Goal: Entertainment & Leisure: Consume media (video, audio)

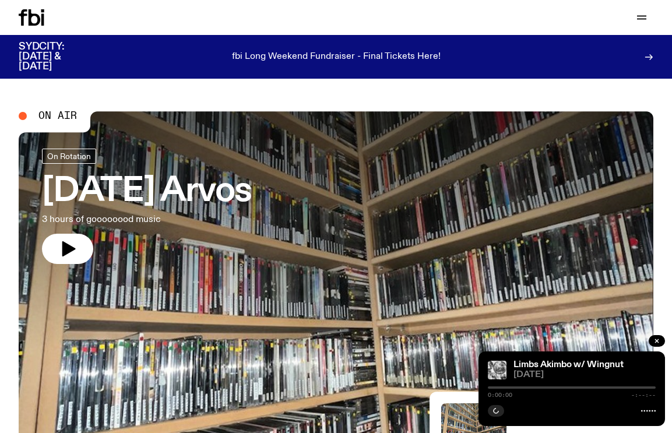
scroll to position [304, 0]
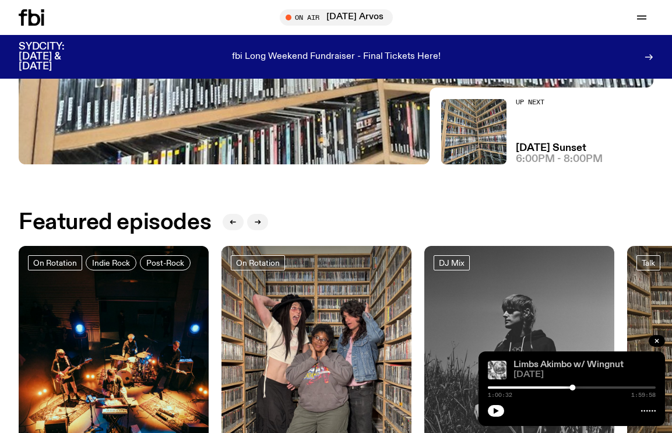
click at [524, 362] on link "Limbs Akimbo w/ Wingnut" at bounding box center [568, 364] width 110 height 9
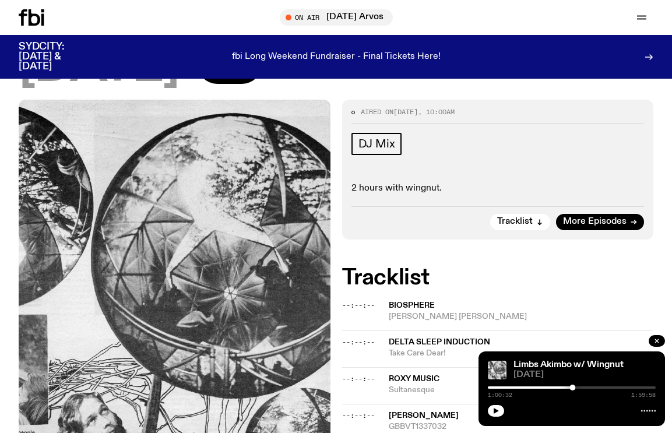
scroll to position [118, 0]
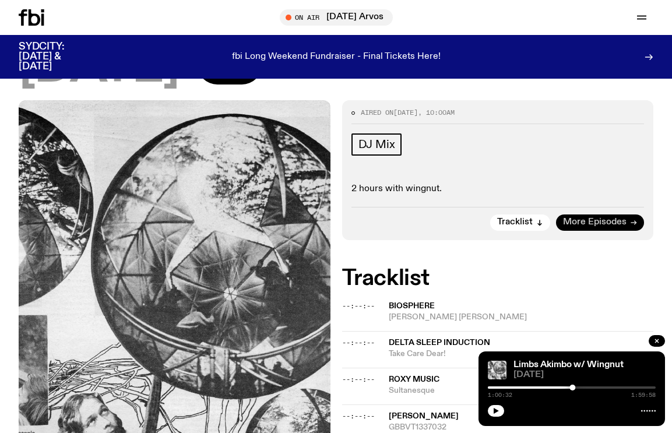
click at [577, 224] on span "More Episodes" at bounding box center [594, 222] width 63 height 9
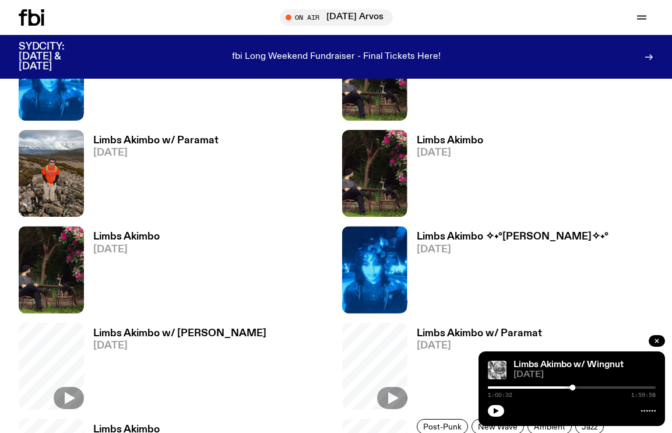
scroll to position [546, 0]
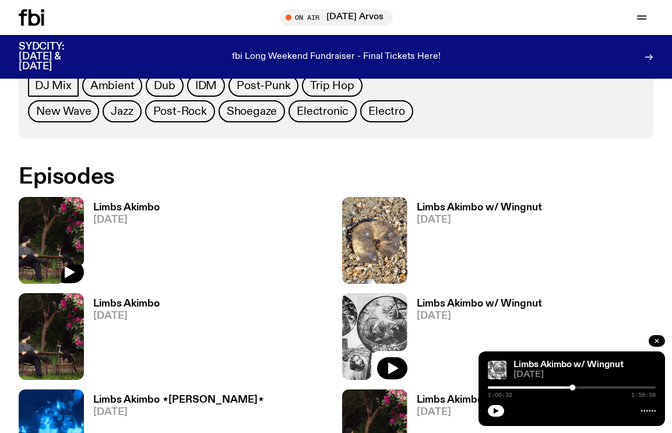
click at [45, 197] on img at bounding box center [51, 240] width 65 height 87
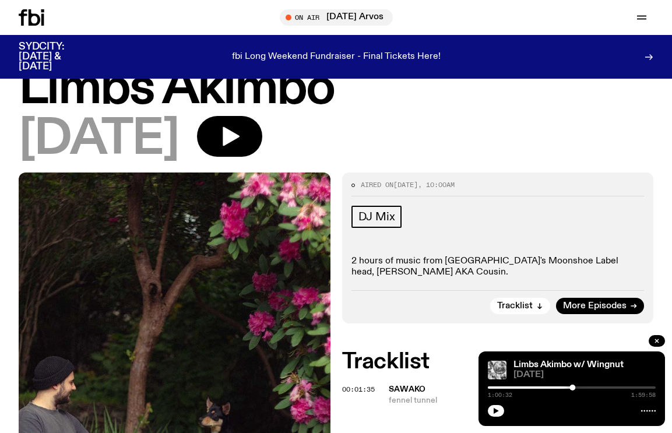
scroll to position [6, 0]
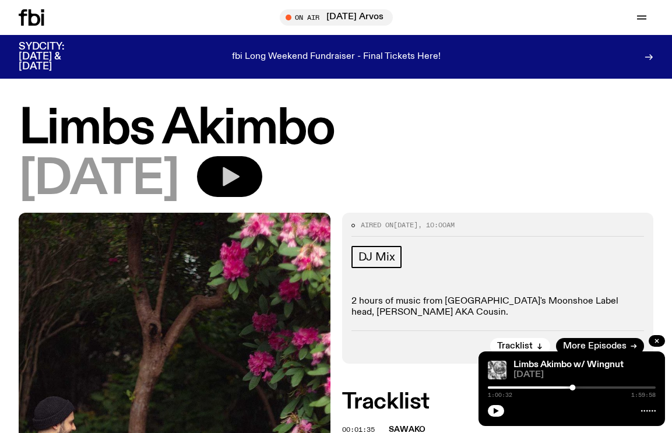
click at [241, 165] on icon "button" at bounding box center [229, 176] width 23 height 23
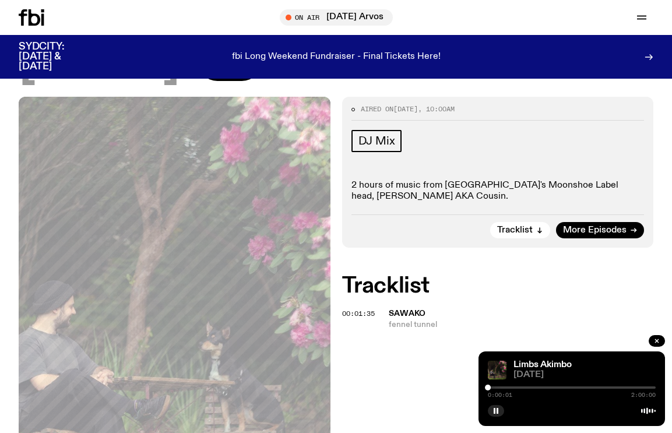
scroll to position [190, 0]
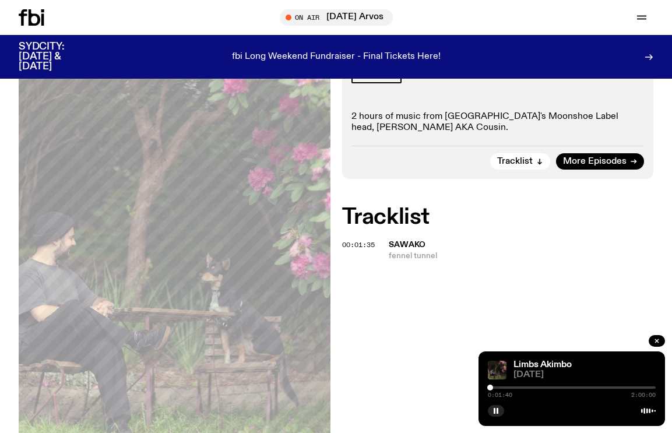
click at [490, 387] on div at bounding box center [490, 387] width 6 height 6
click at [495, 387] on div at bounding box center [572, 387] width 168 height 2
click at [499, 388] on div at bounding box center [572, 387] width 168 height 2
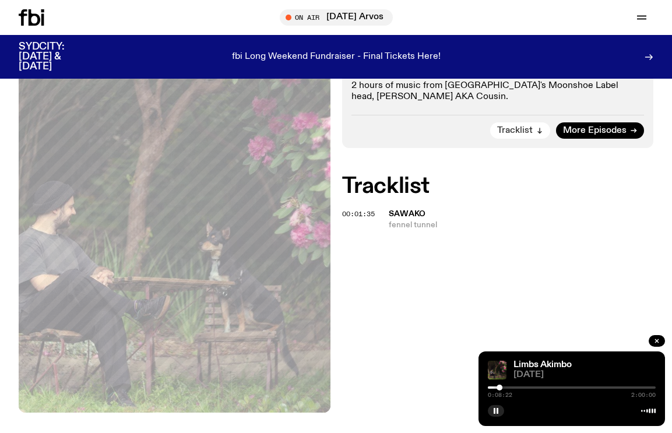
click at [531, 126] on span "Tracklist" at bounding box center [515, 130] width 36 height 9
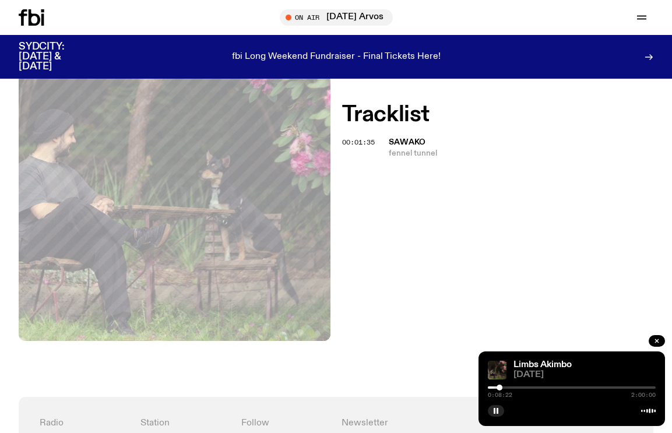
scroll to position [318, 0]
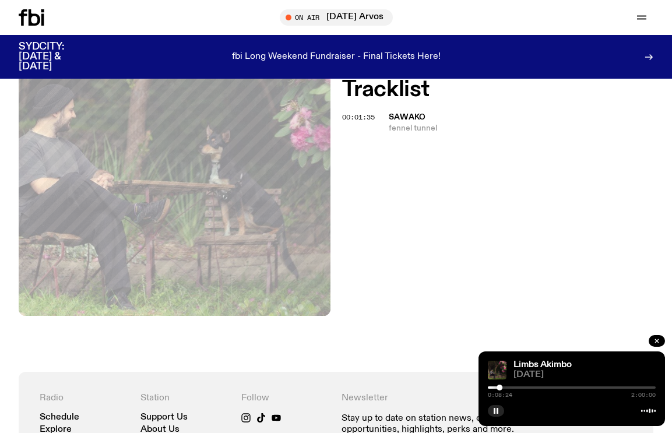
click at [507, 384] on div "0:08:24 2:00:00" at bounding box center [572, 391] width 168 height 14
click at [505, 387] on div at bounding box center [572, 387] width 168 height 2
click at [513, 387] on div at bounding box center [572, 387] width 168 height 2
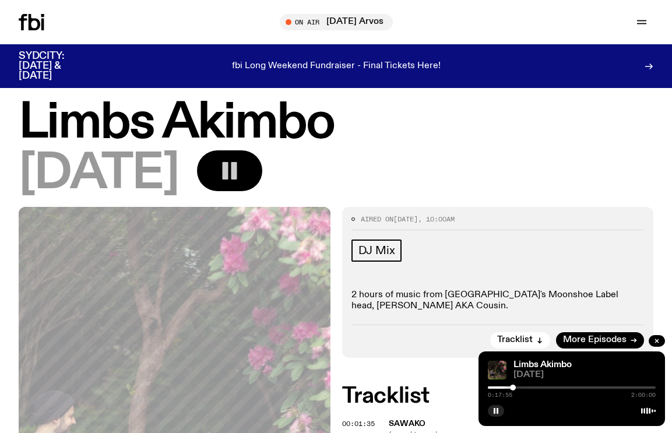
scroll to position [0, 0]
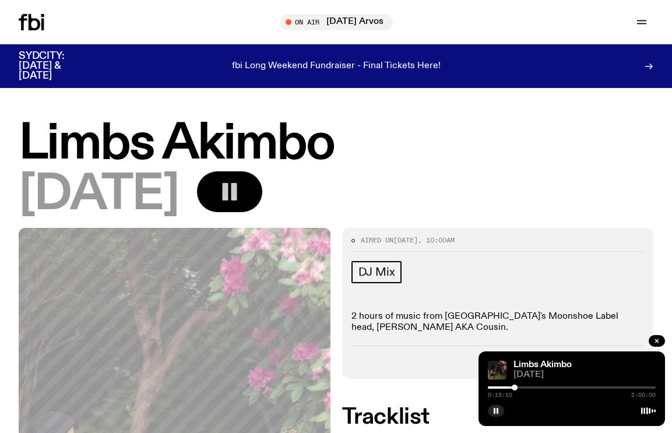
click at [514, 386] on div at bounding box center [514, 387] width 6 height 6
click at [516, 387] on div at bounding box center [516, 387] width 6 height 6
click at [520, 387] on div at bounding box center [572, 387] width 168 height 2
click at [525, 386] on div at bounding box center [572, 387] width 168 height 2
click at [536, 388] on div at bounding box center [572, 387] width 168 height 2
